Goal: Task Accomplishment & Management: Use online tool/utility

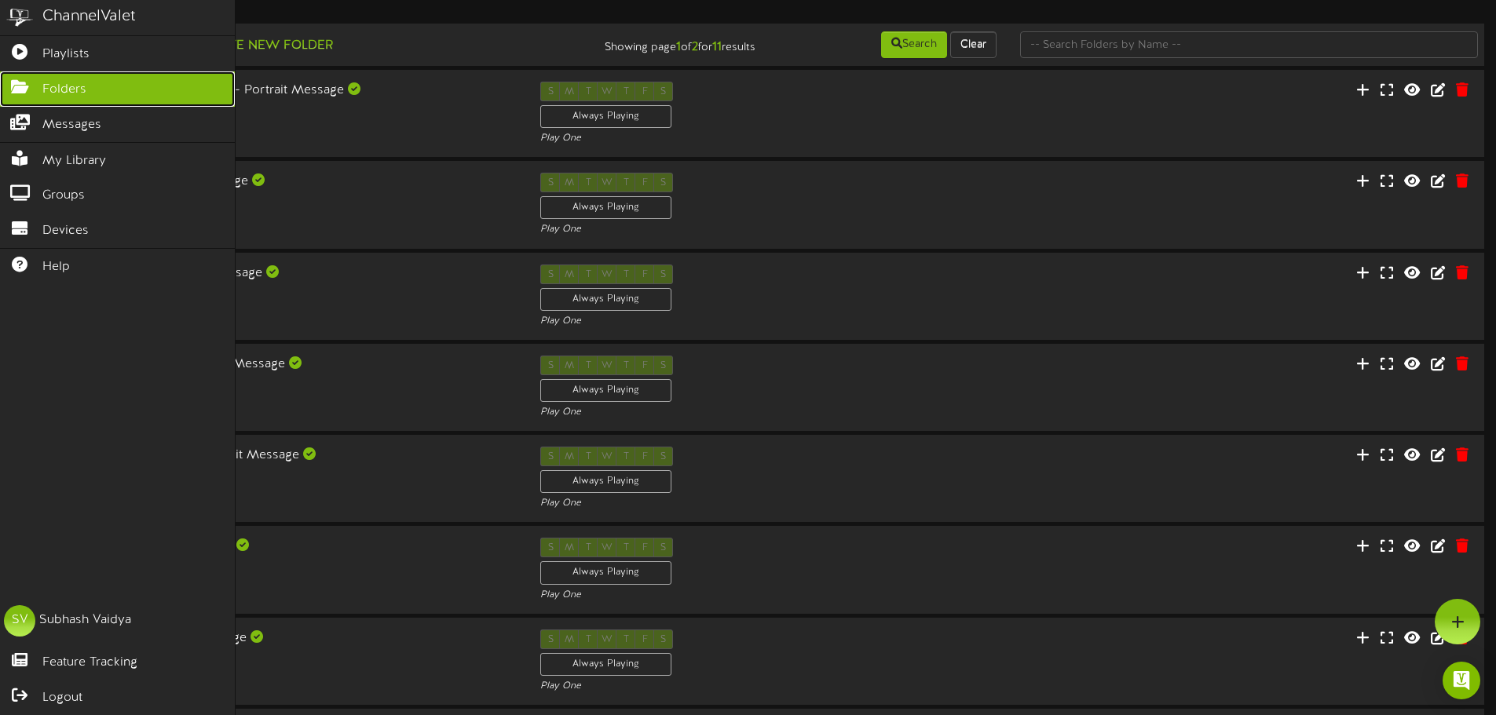
click at [61, 87] on span "Folders" at bounding box center [64, 90] width 44 height 18
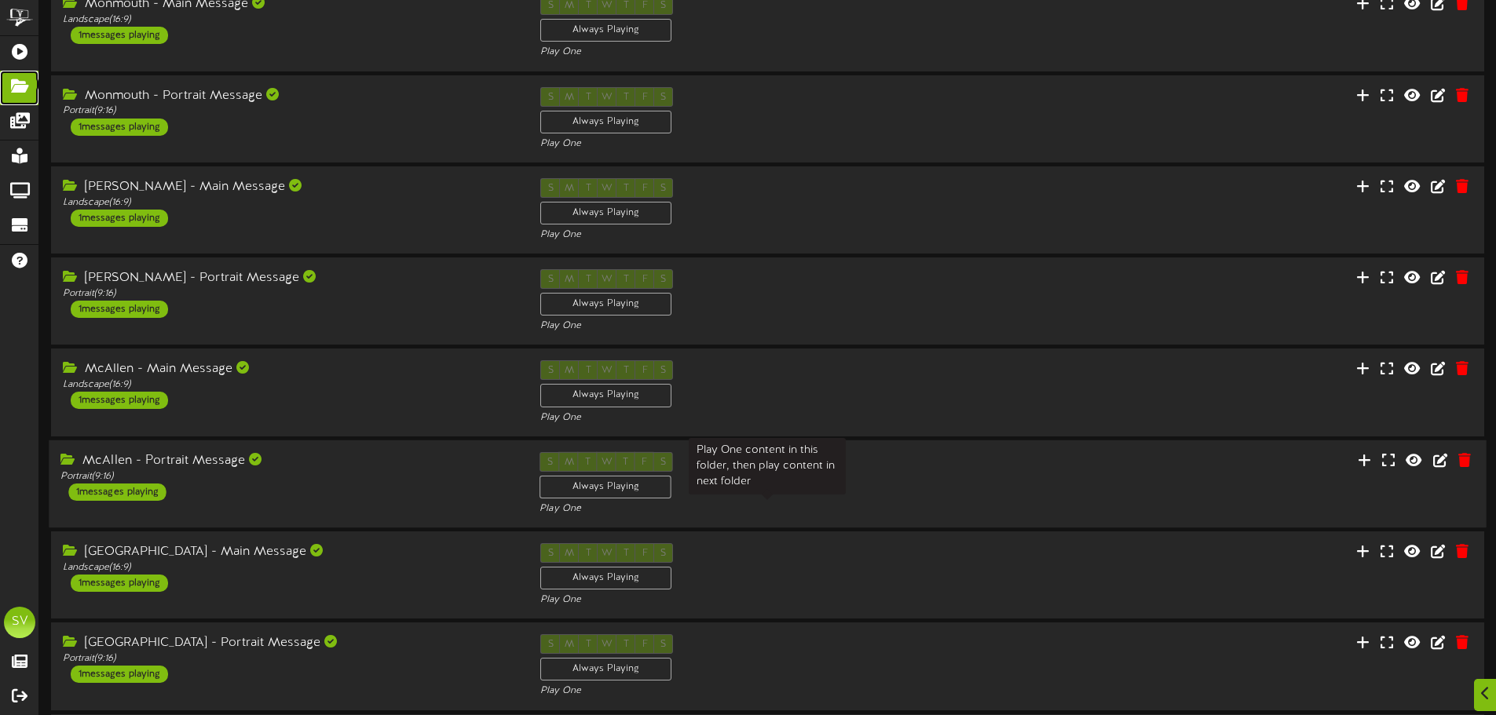
scroll to position [328, 0]
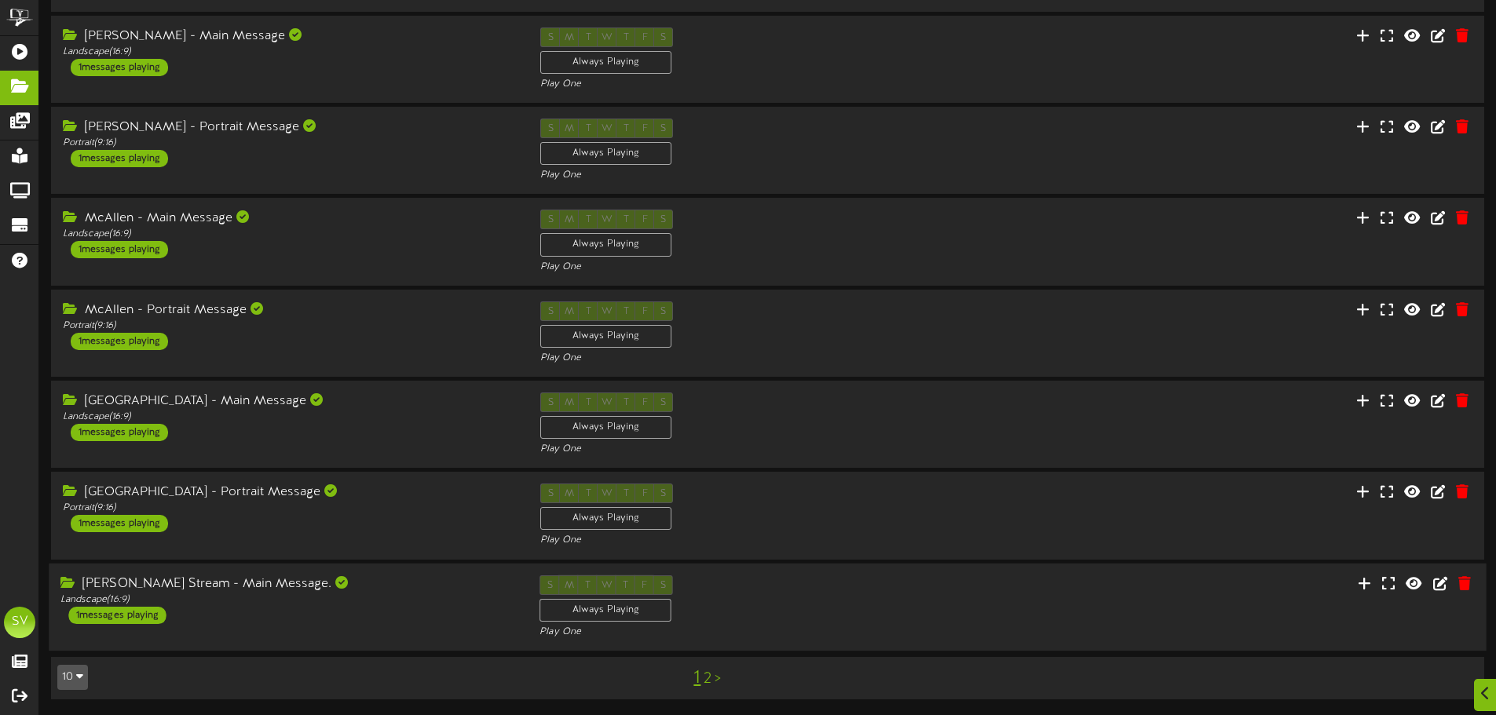
click at [1107, 606] on div "Carol Stream - Main Message. Landscape ( 16:9 ) 1 messages playing S M T W T F …" at bounding box center [767, 607] width 1437 height 64
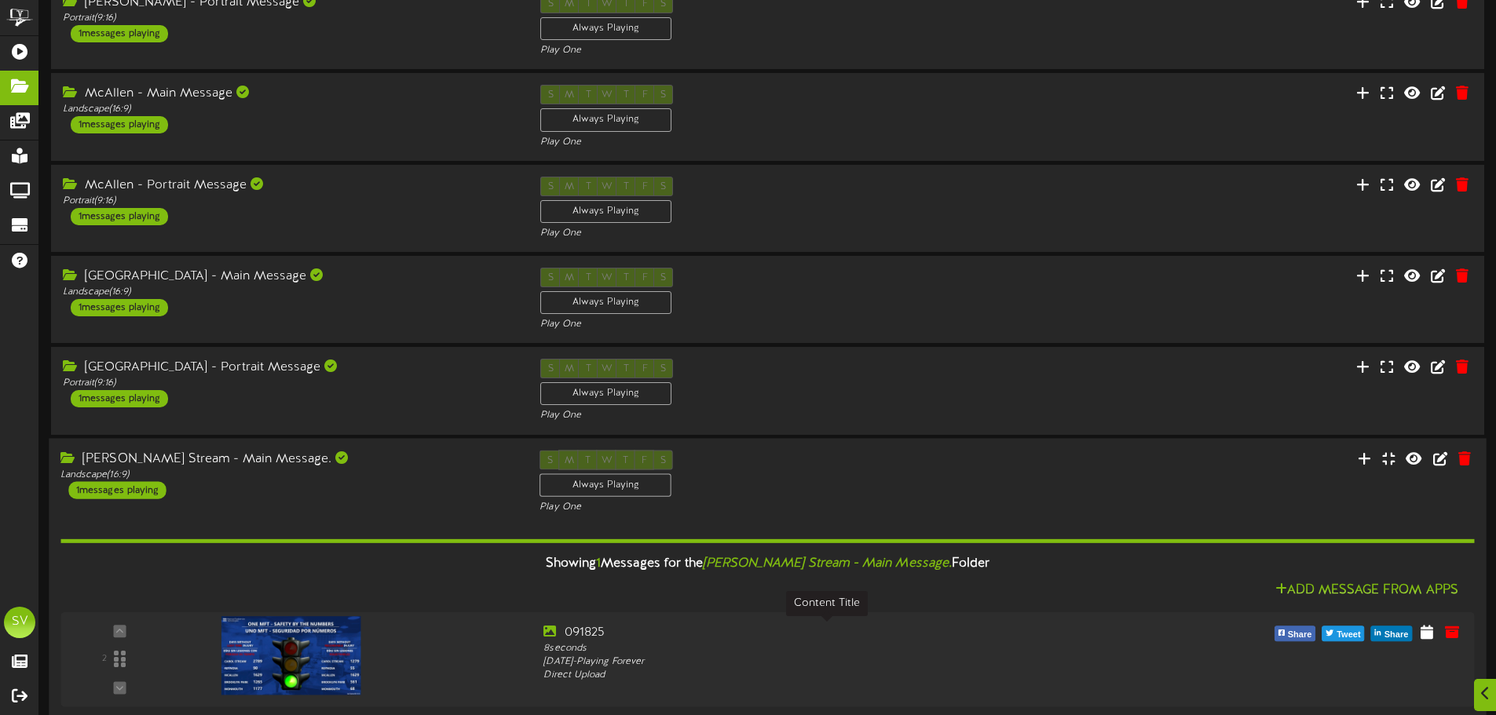
scroll to position [528, 0]
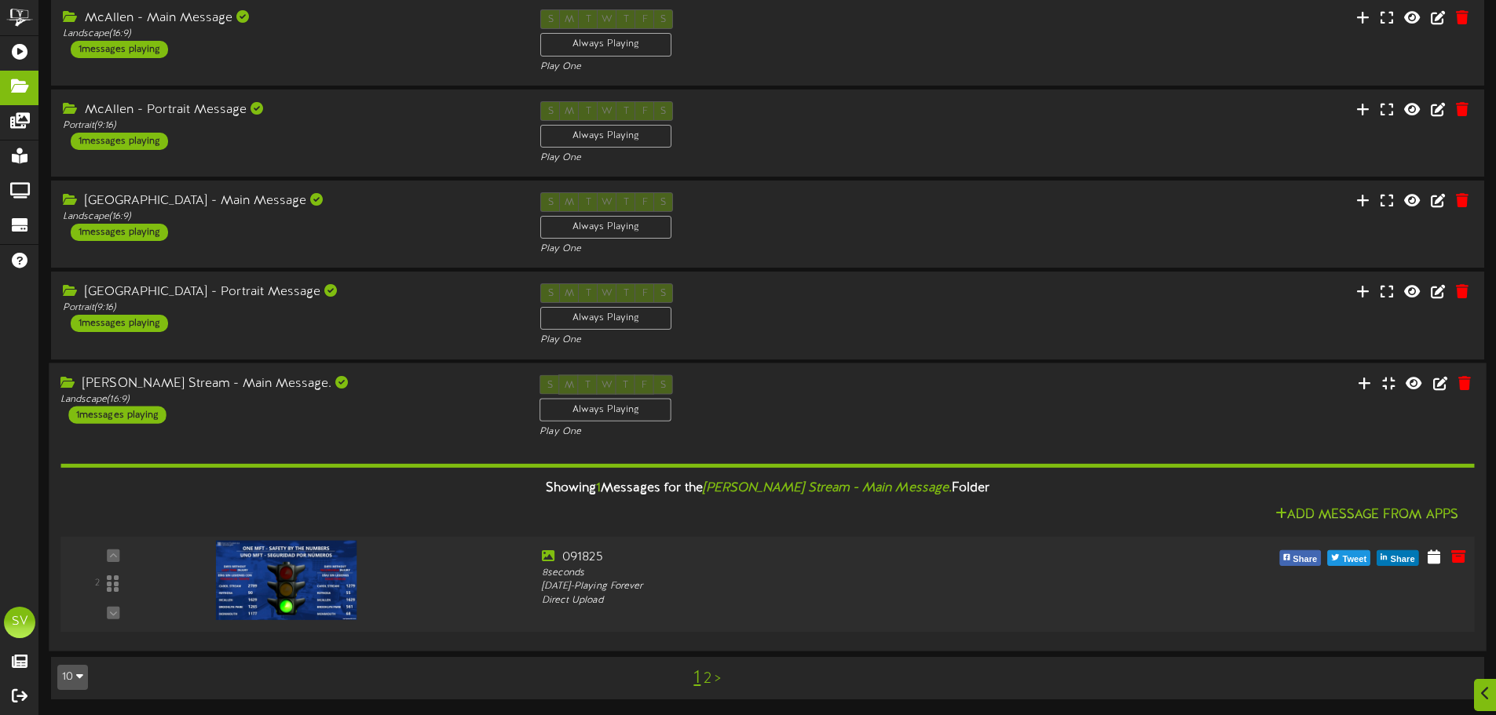
click at [320, 600] on img at bounding box center [286, 579] width 141 height 79
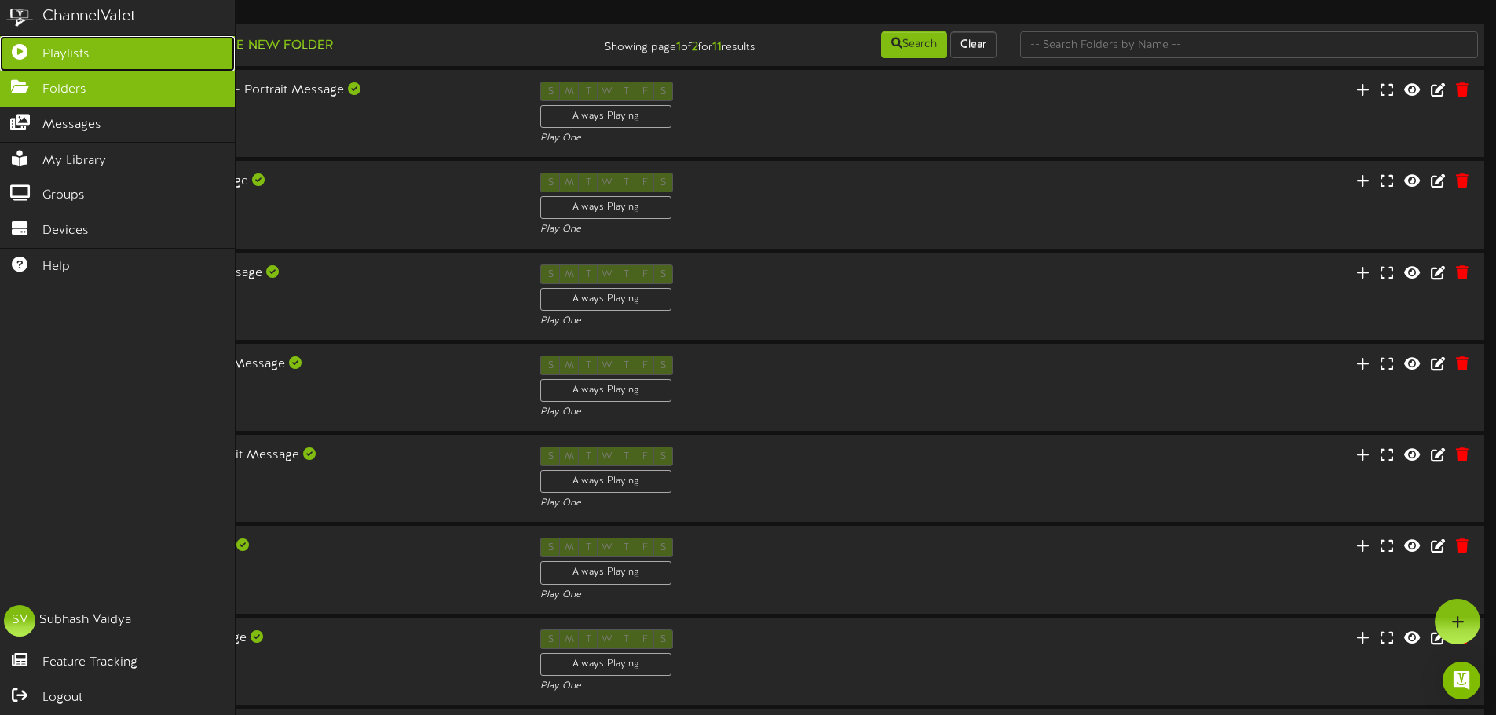
click at [67, 57] on span "Playlists" at bounding box center [65, 55] width 47 height 18
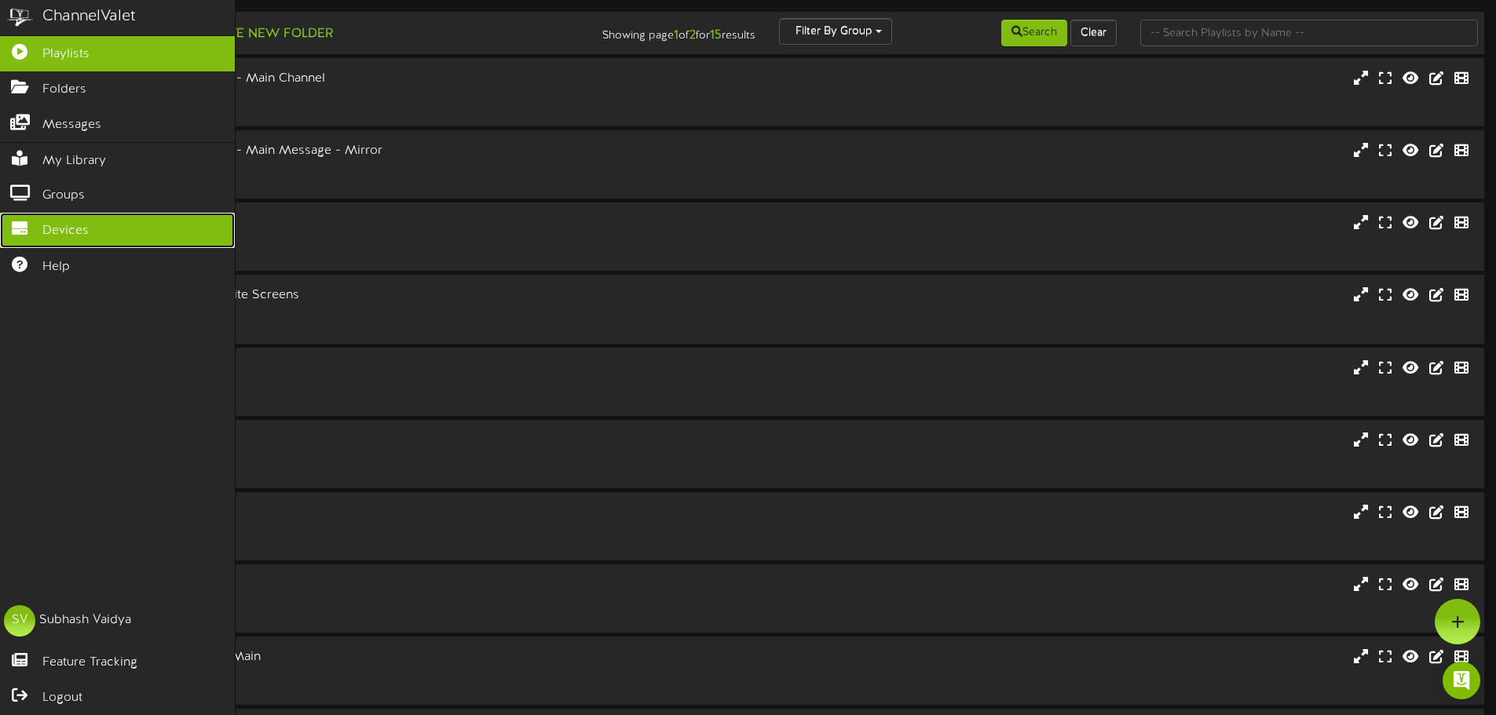
click at [72, 229] on span "Devices" at bounding box center [65, 231] width 46 height 18
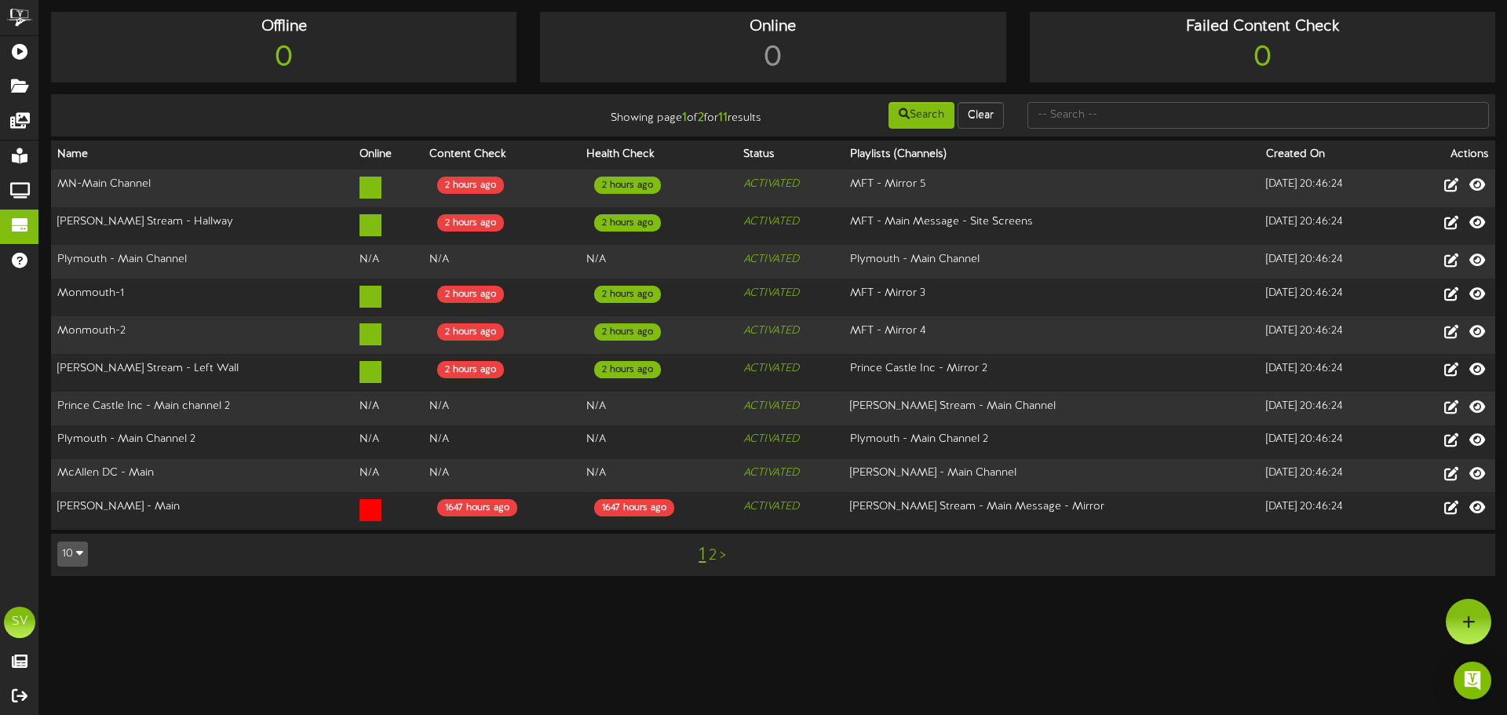
click at [714, 551] on link "2" at bounding box center [713, 555] width 8 height 17
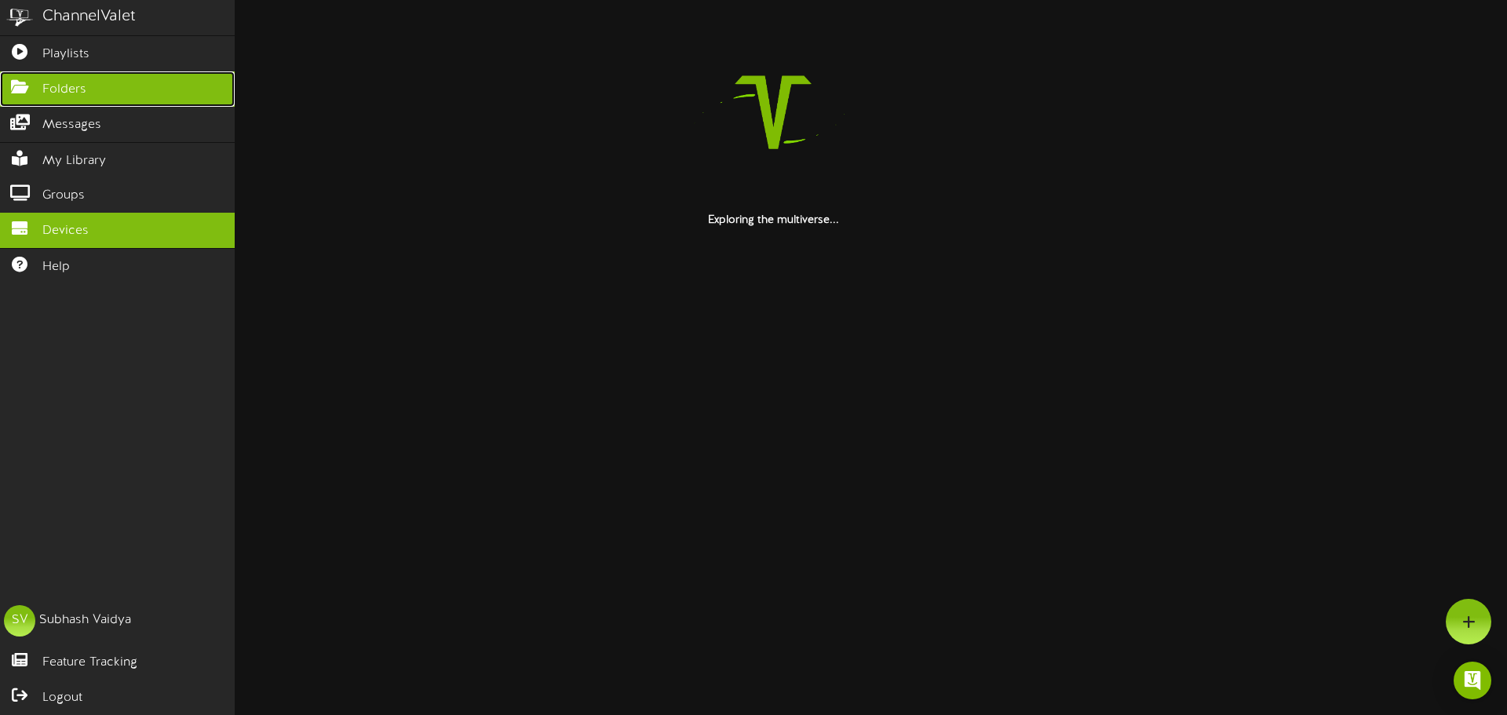
click at [62, 89] on span "Folders" at bounding box center [64, 90] width 44 height 18
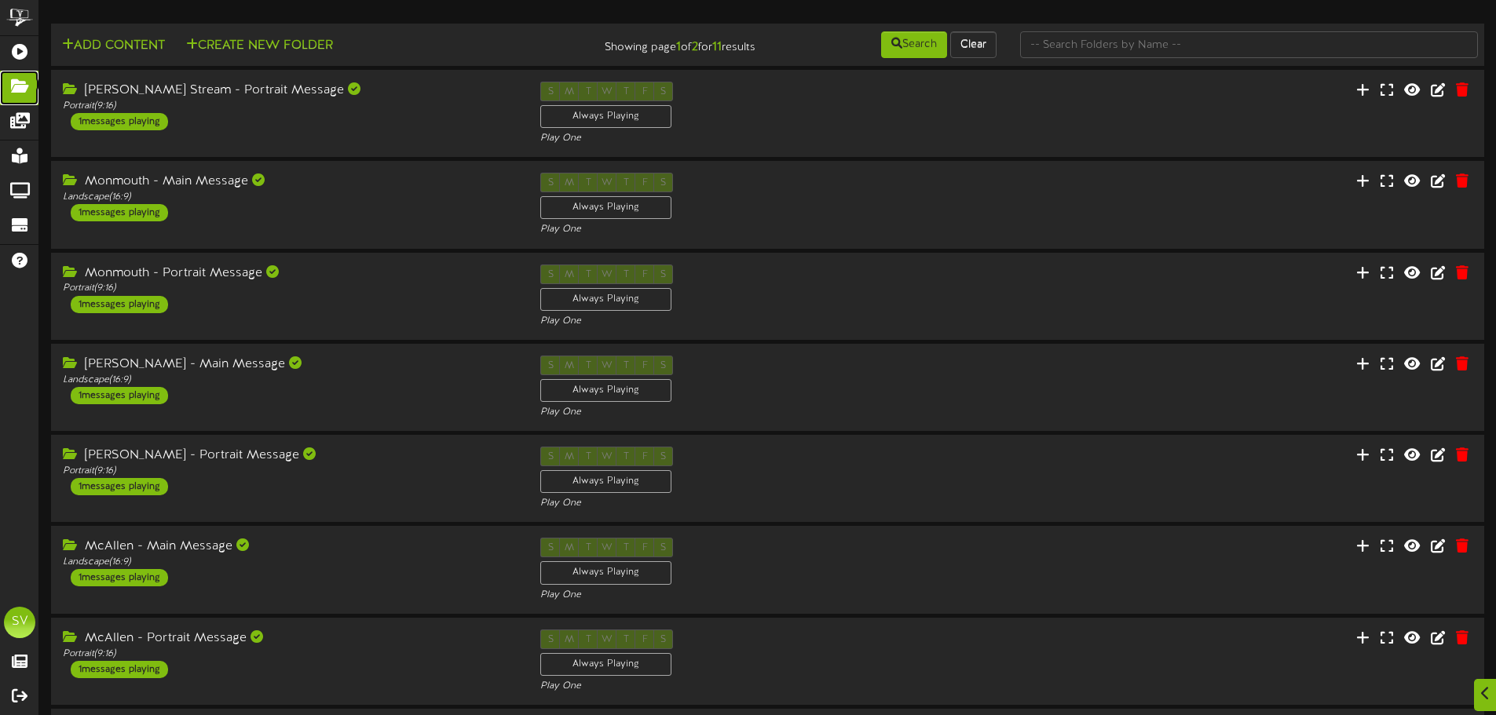
scroll to position [528, 0]
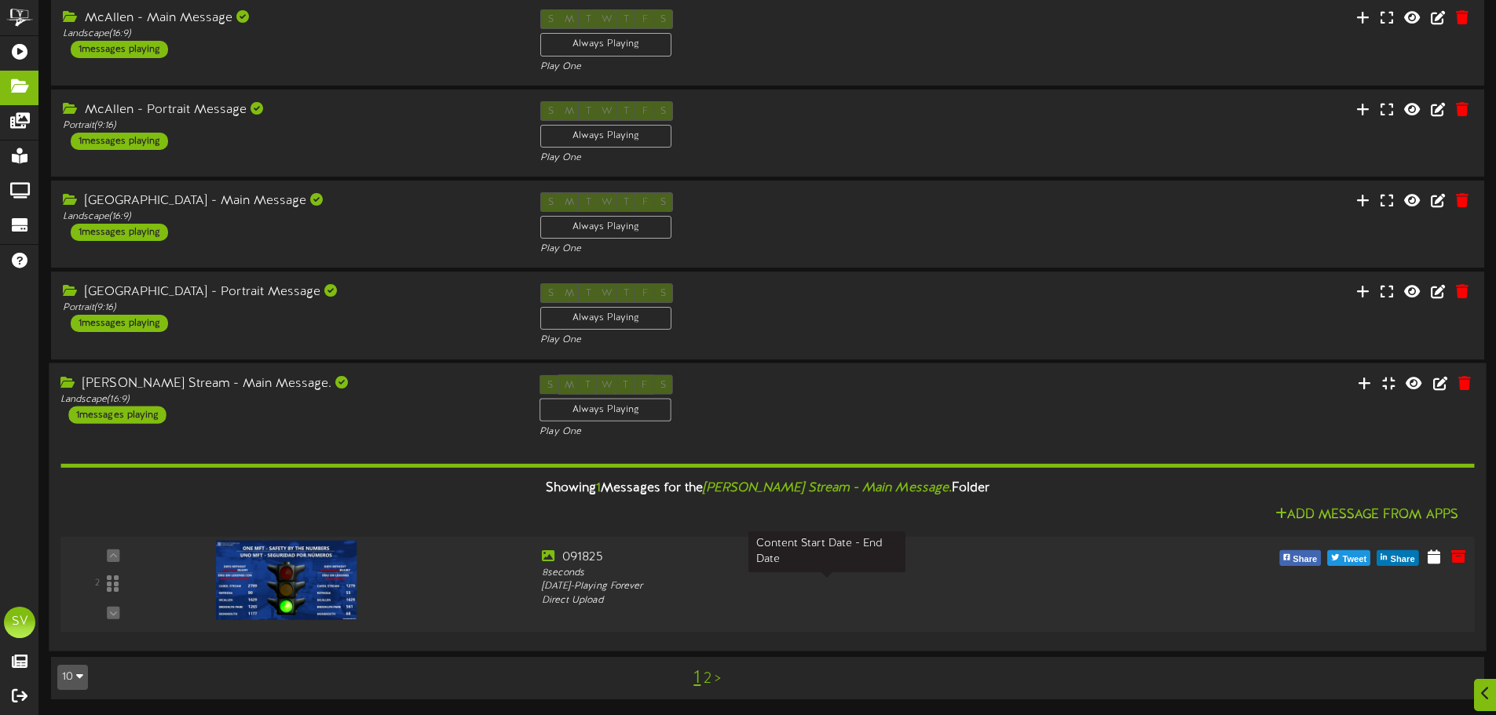
click at [982, 587] on div "Thursday, 12/26/2024 - Playing Forever" at bounding box center [827, 586] width 571 height 13
click at [1430, 562] on icon at bounding box center [1433, 555] width 15 height 17
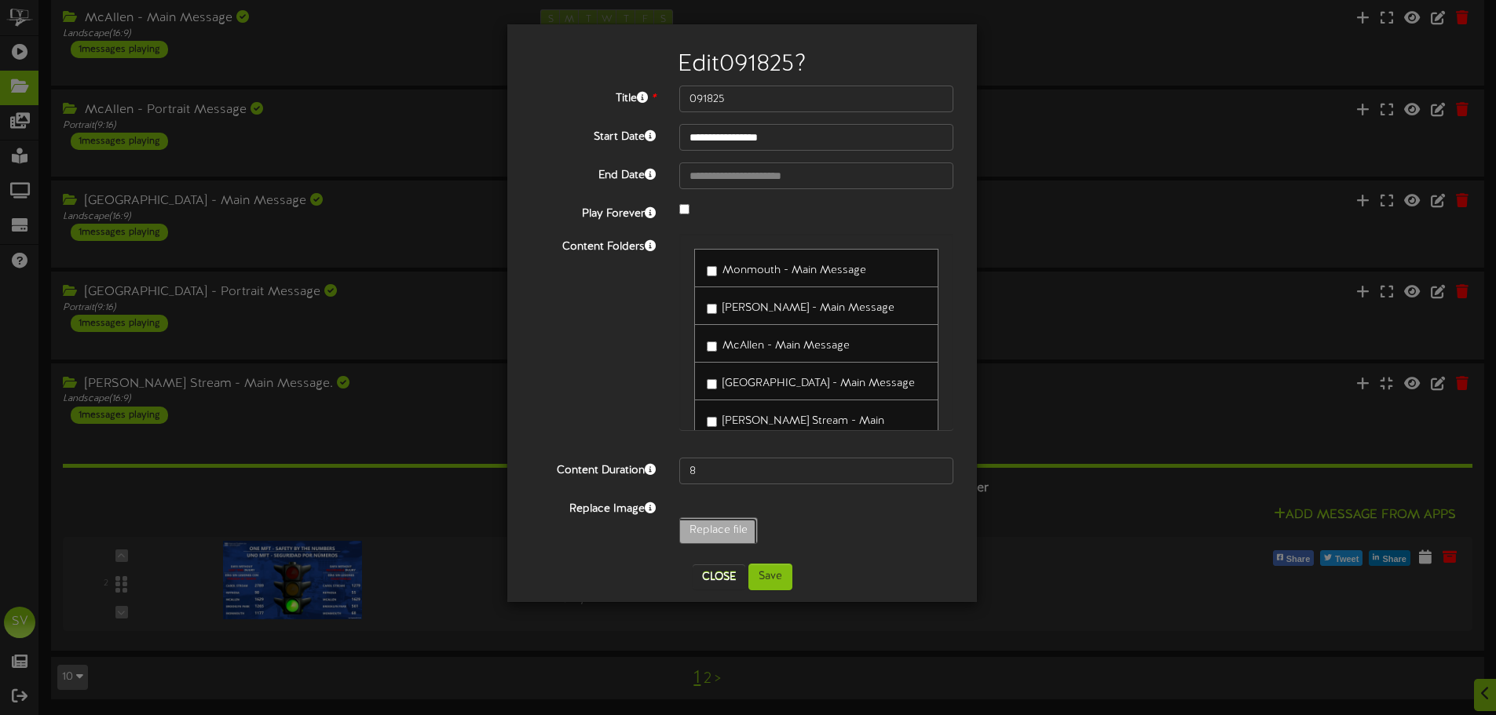
type input "**********"
click at [776, 579] on button "Save" at bounding box center [770, 577] width 44 height 27
